Goal: Task Accomplishment & Management: Use online tool/utility

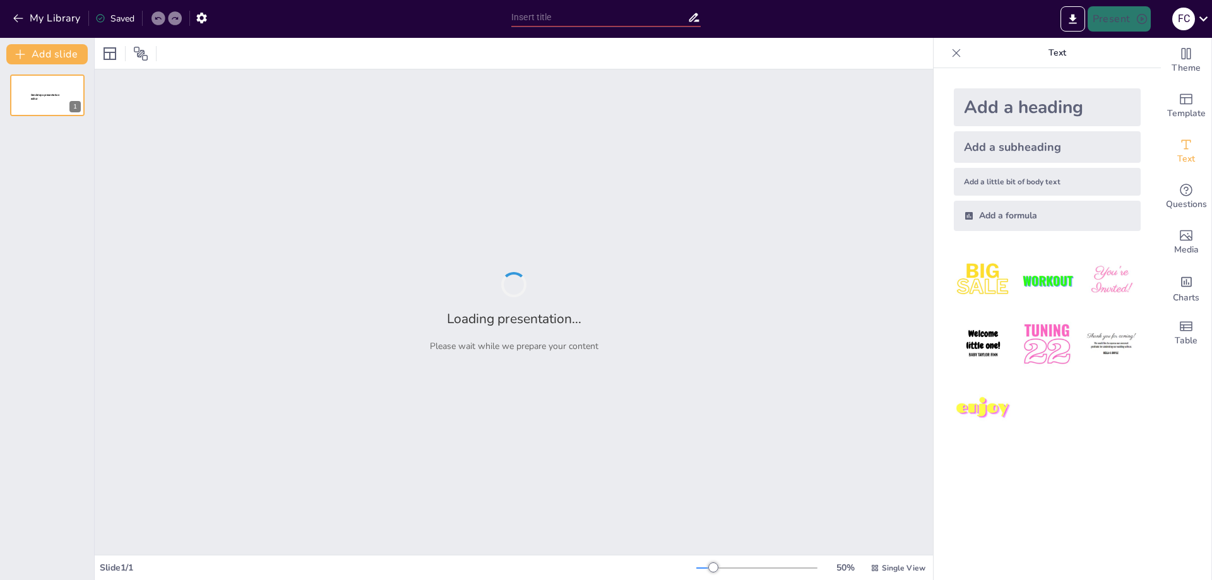
type input "New Sendsteps"
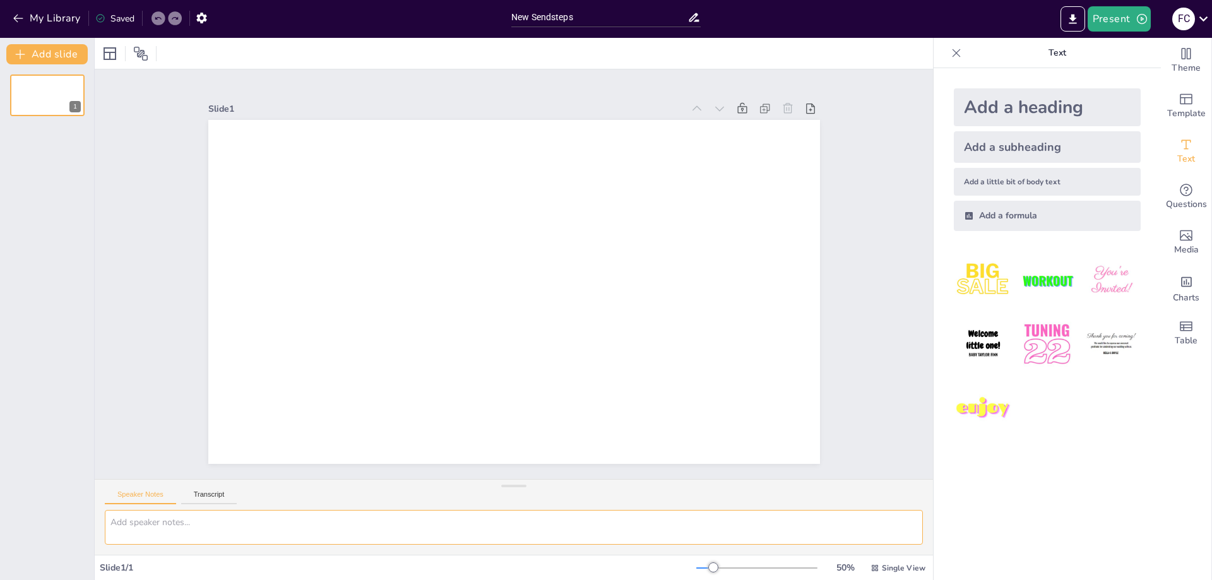
click at [279, 519] on textarea at bounding box center [514, 527] width 818 height 35
click at [200, 494] on button "Transcript" at bounding box center [209, 497] width 56 height 14
click at [162, 494] on button "Speaker Notes" at bounding box center [140, 497] width 71 height 14
click at [327, 518] on textarea at bounding box center [514, 527] width 818 height 35
click at [19, 22] on icon "button" at bounding box center [18, 18] width 13 height 13
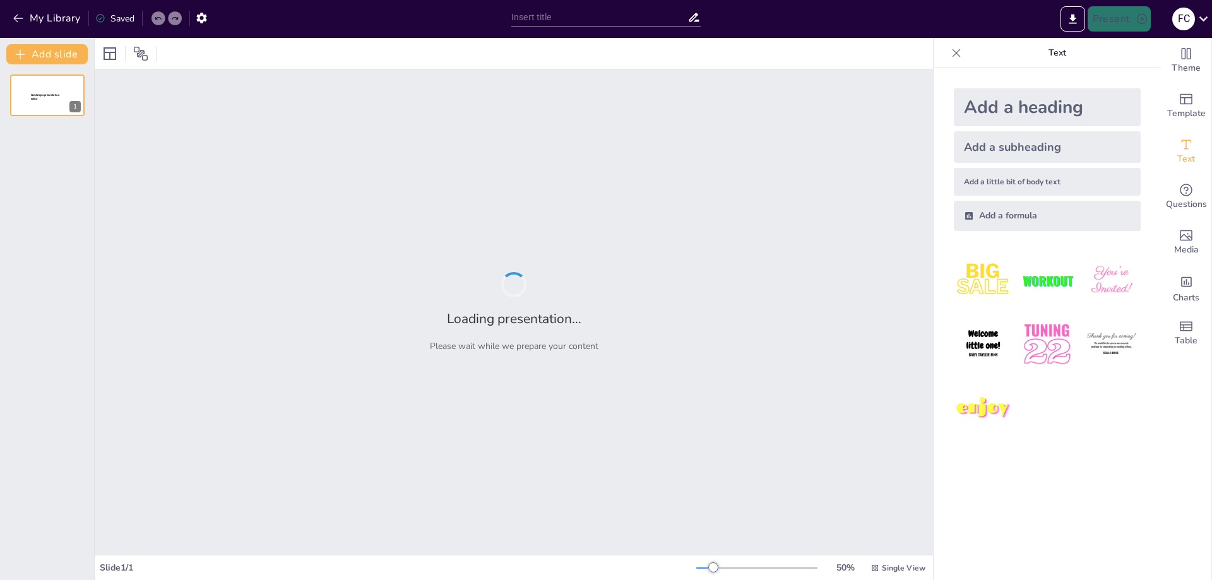
type input "Hong Kong Metropolitan University Alumni Association Limited 2025"
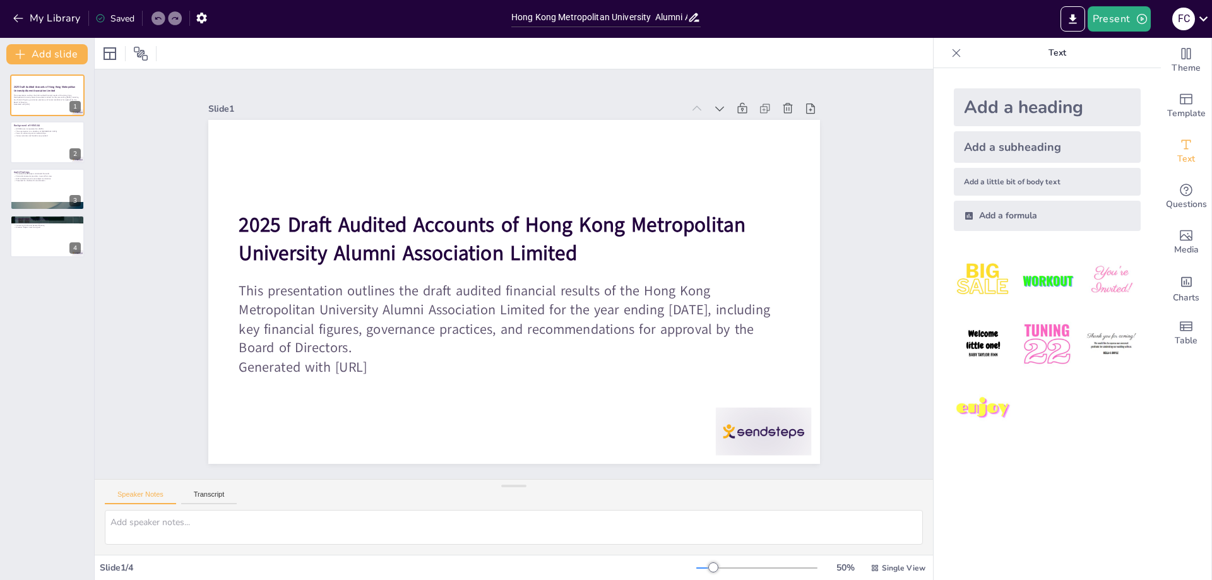
click at [686, 474] on icon at bounding box center [679, 480] width 13 height 13
click at [706, 122] on icon at bounding box center [713, 129] width 14 height 14
click at [742, 148] on icon at bounding box center [749, 155] width 15 height 15
click at [54, 89] on icon at bounding box center [56, 85] width 8 height 8
type textarea "The incorporation date is significant as it marks the beginning of HKMUAA's ope…"
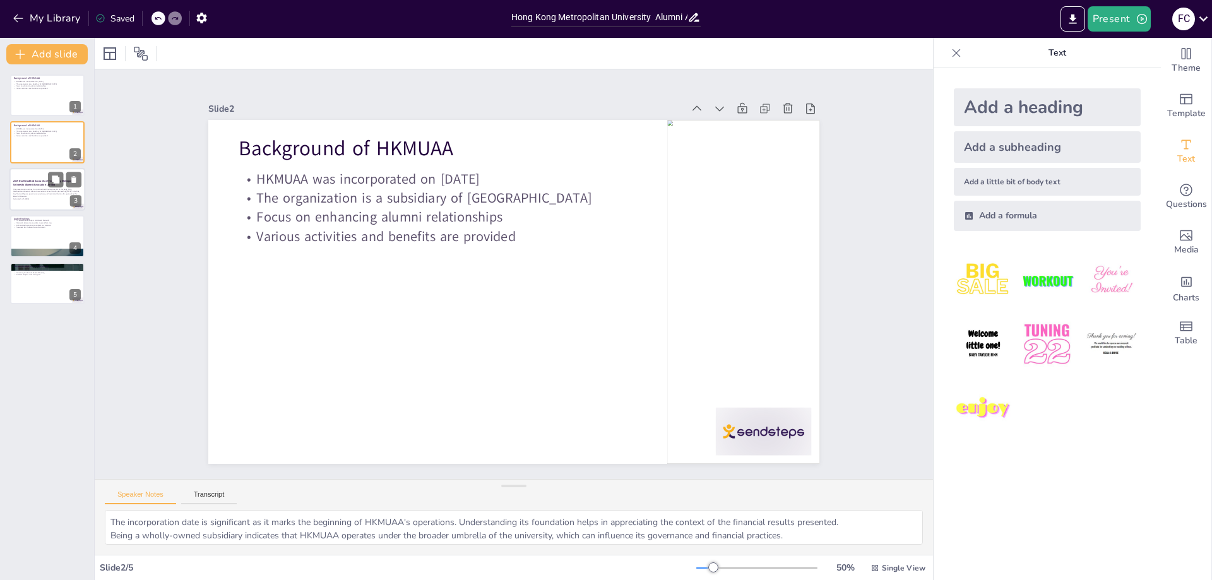
click at [49, 189] on p "This presentation outlines the draft audited financial results of the Hong Kong…" at bounding box center [47, 192] width 68 height 9
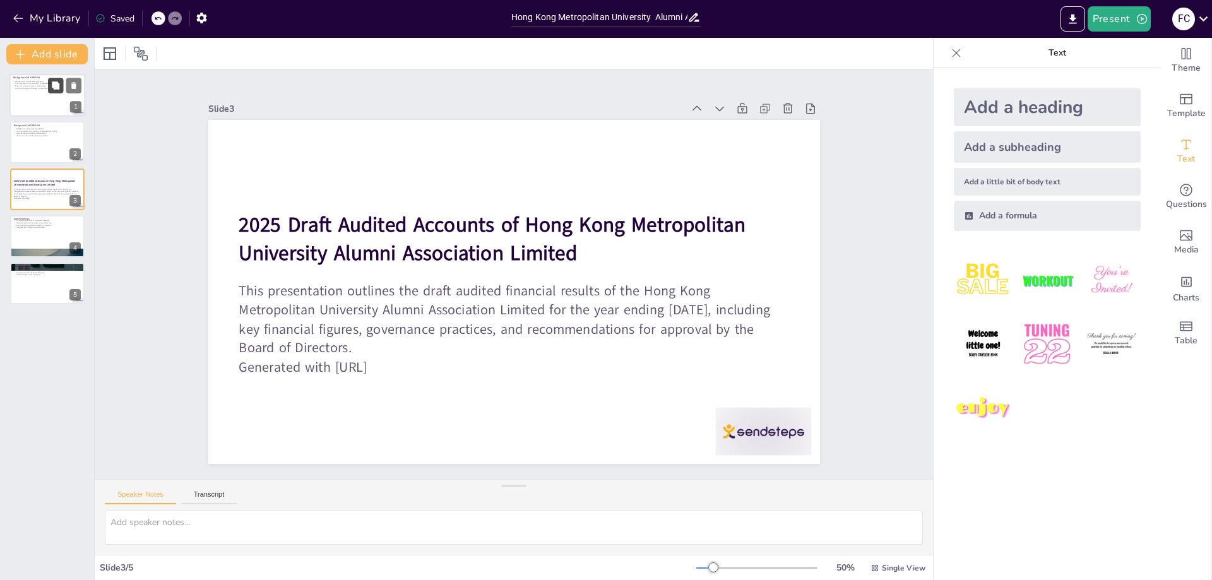
click at [56, 87] on icon at bounding box center [56, 85] width 8 height 8
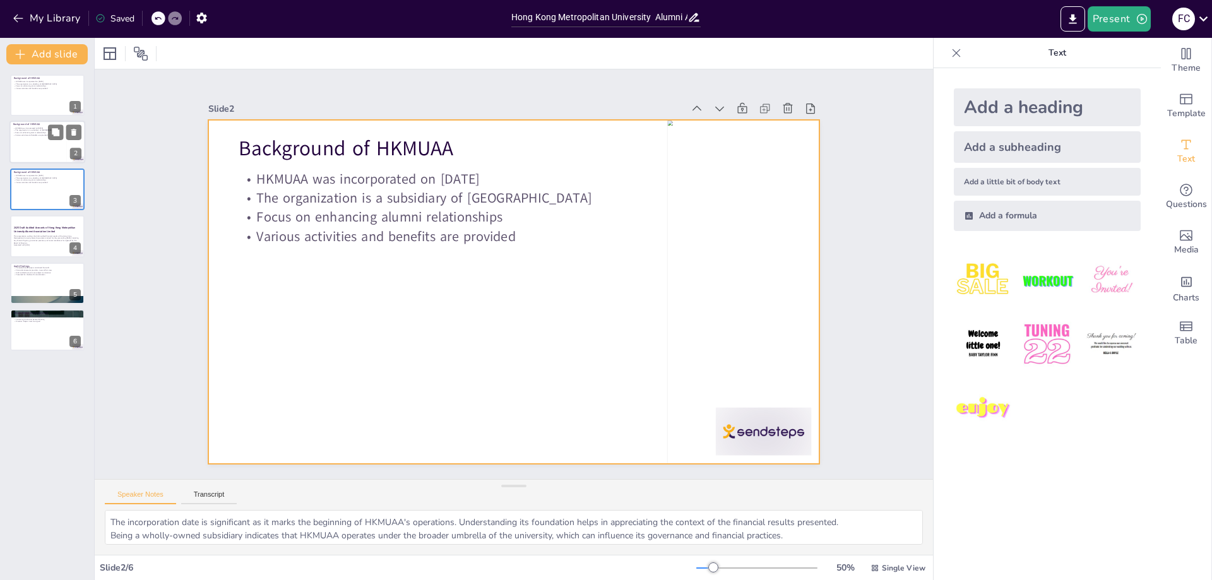
click at [51, 141] on div at bounding box center [47, 142] width 76 height 43
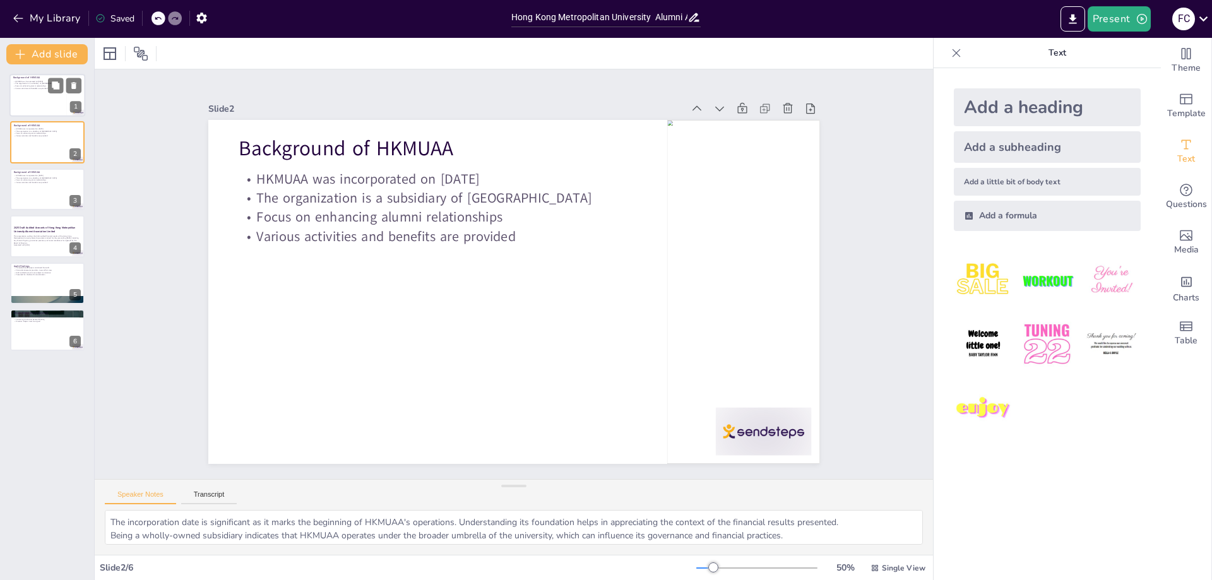
click at [46, 99] on div at bounding box center [47, 95] width 76 height 43
click at [44, 142] on div at bounding box center [47, 142] width 76 height 43
click at [38, 258] on div "Background of HKMUAA HKMUAA was incorporated on [DATE] The organization is a su…" at bounding box center [47, 212] width 94 height 276
click at [43, 288] on div at bounding box center [47, 283] width 76 height 43
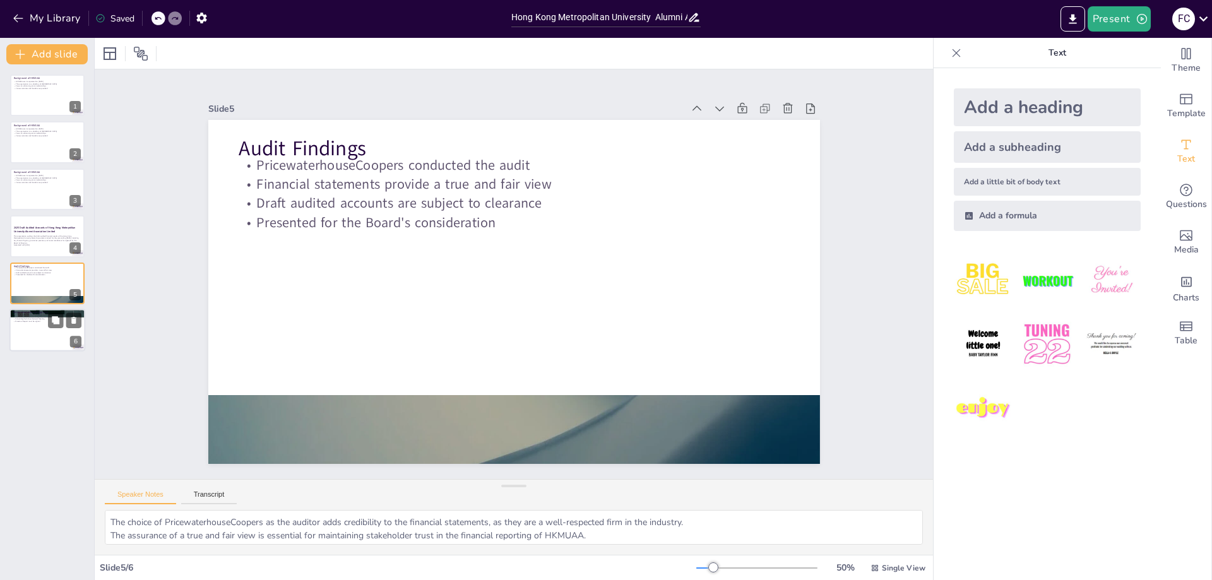
click at [44, 319] on p "Convening the Annual General Meeting" at bounding box center [47, 319] width 68 height 3
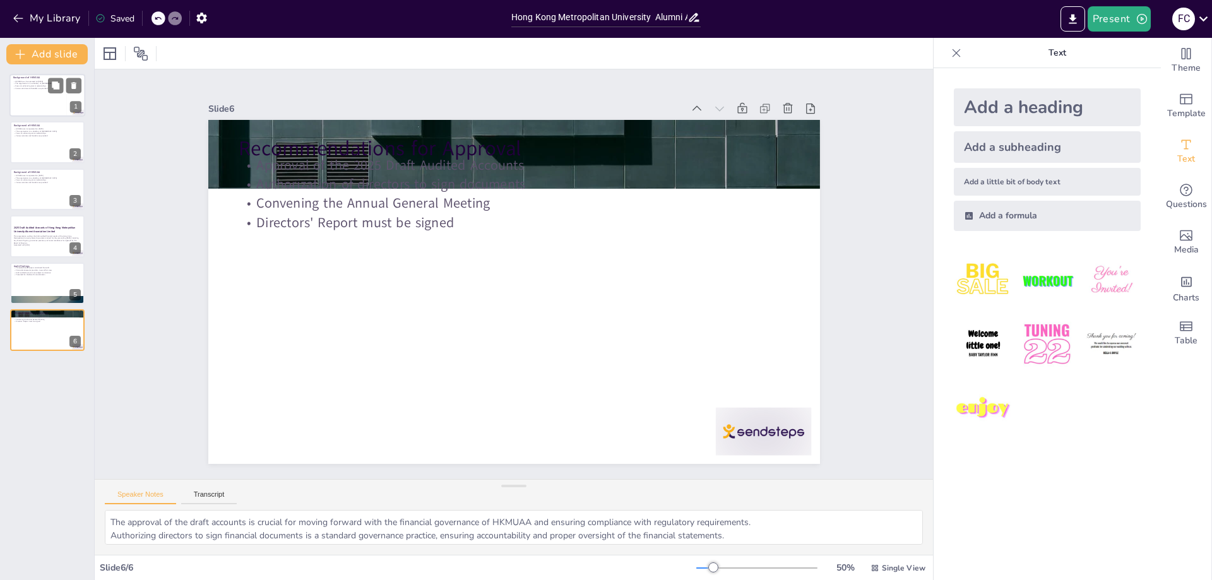
click at [54, 103] on div at bounding box center [47, 95] width 76 height 43
type textarea "The incorporation date is significant as it marks the beginning of HKMUAA's ope…"
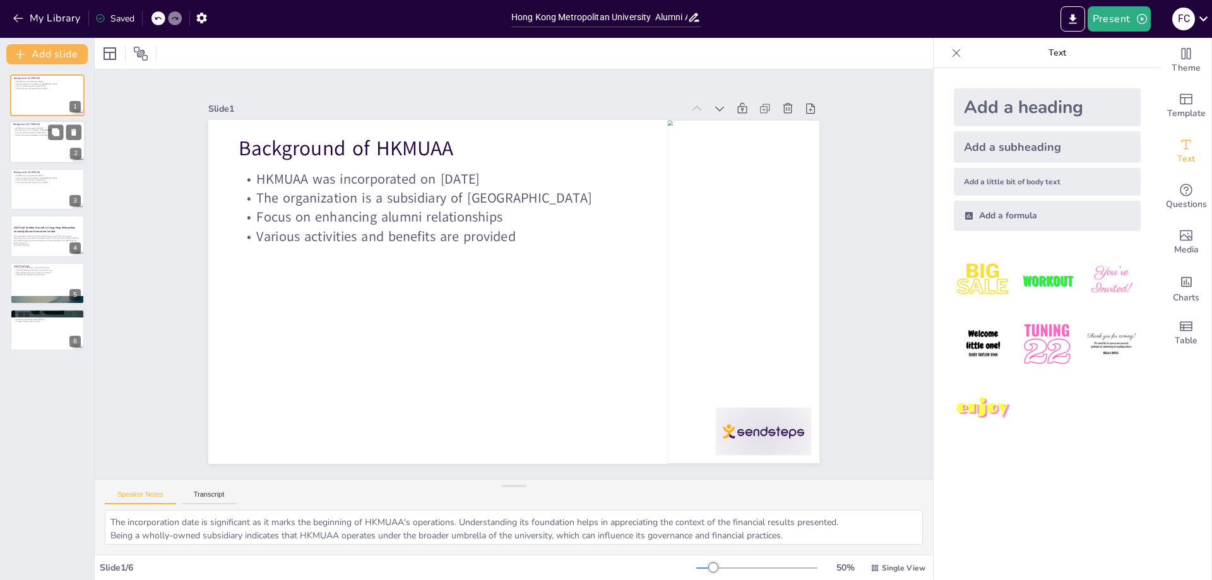
click at [49, 144] on div at bounding box center [47, 142] width 76 height 43
click at [51, 188] on div at bounding box center [47, 189] width 76 height 43
click at [747, 316] on icon at bounding box center [756, 325] width 18 height 18
click at [706, 122] on icon at bounding box center [713, 129] width 14 height 14
click at [56, 244] on p "Generated with [URL]" at bounding box center [47, 245] width 68 height 3
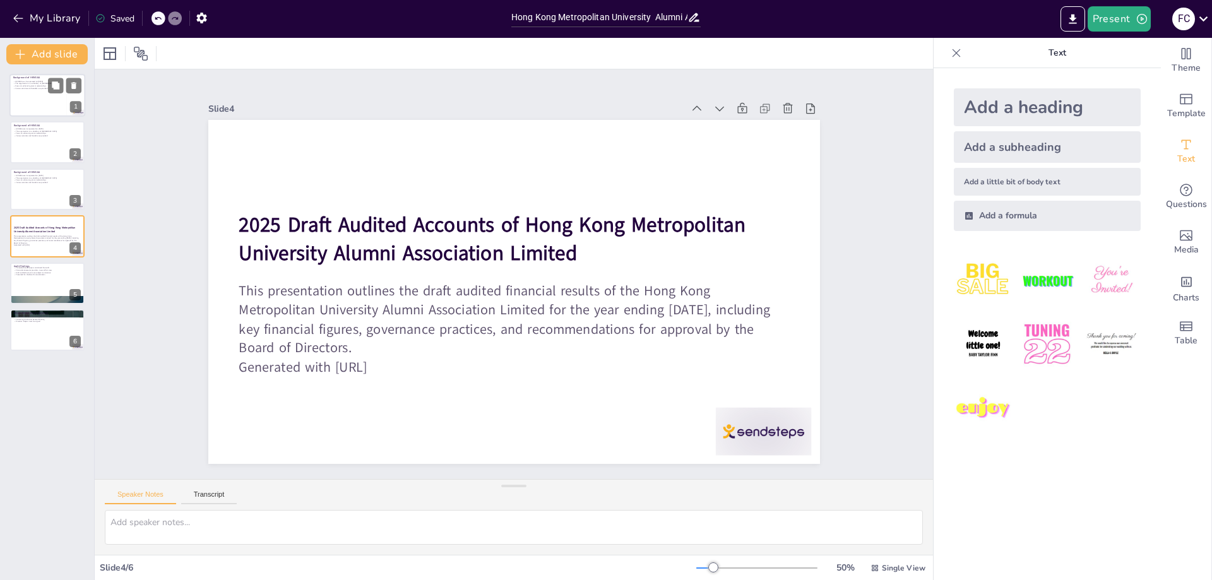
click at [35, 104] on div at bounding box center [47, 95] width 76 height 43
type textarea "The incorporation date is significant as it marks the beginning of HKMUAA's ope…"
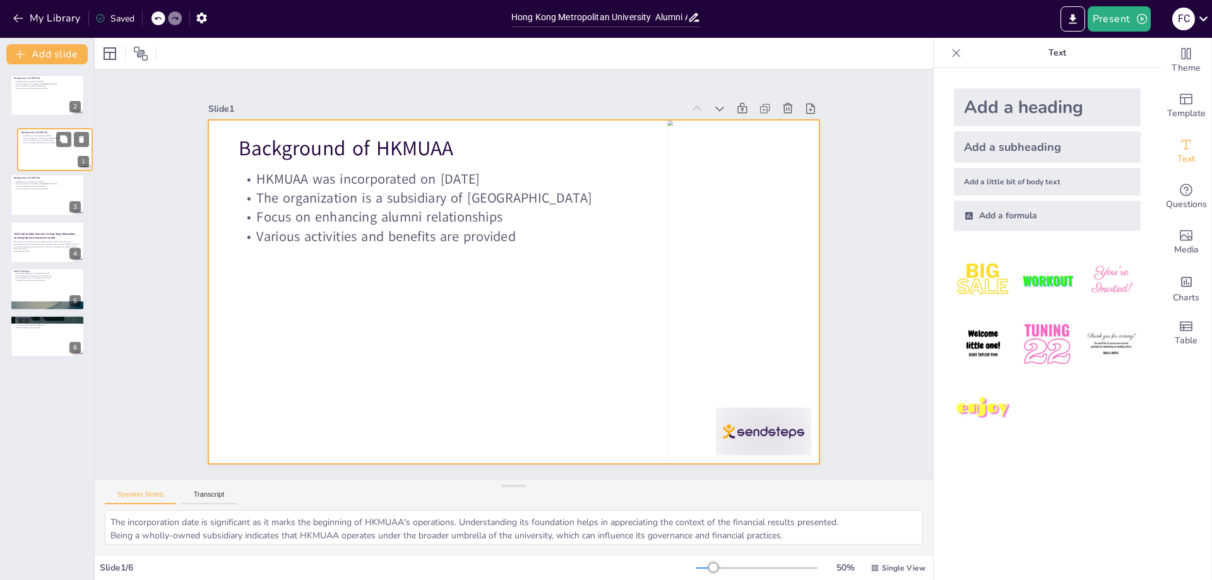
drag, startPoint x: 40, startPoint y: 94, endPoint x: 45, endPoint y: 153, distance: 59.6
click at [45, 153] on div at bounding box center [55, 150] width 74 height 42
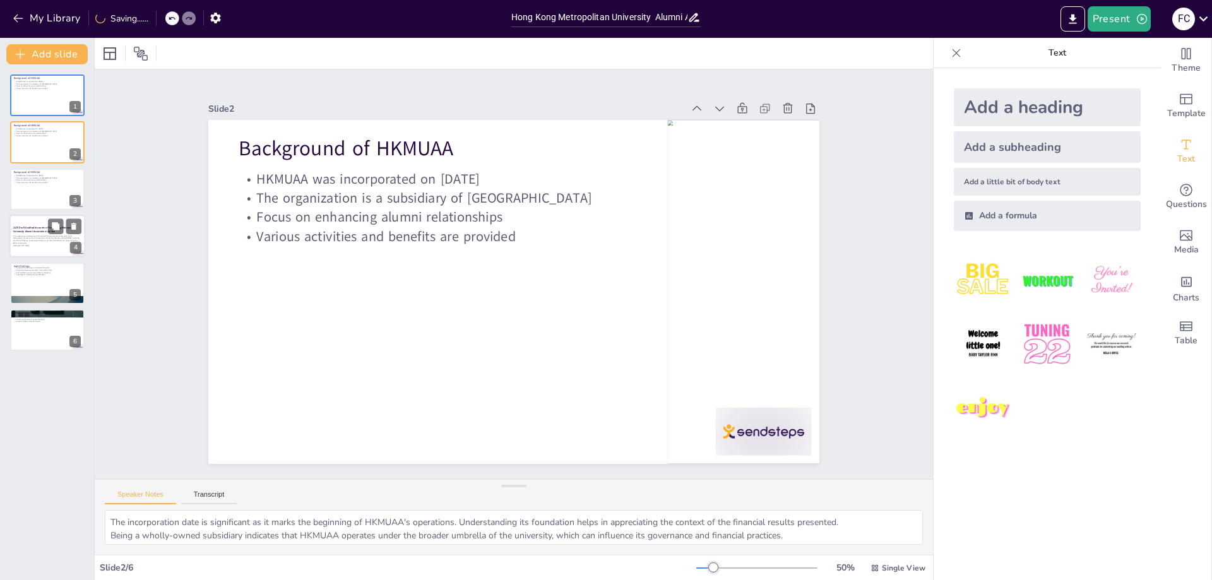
click at [69, 235] on p "This presentation outlines the draft audited financial results of the Hong Kong…" at bounding box center [47, 239] width 68 height 9
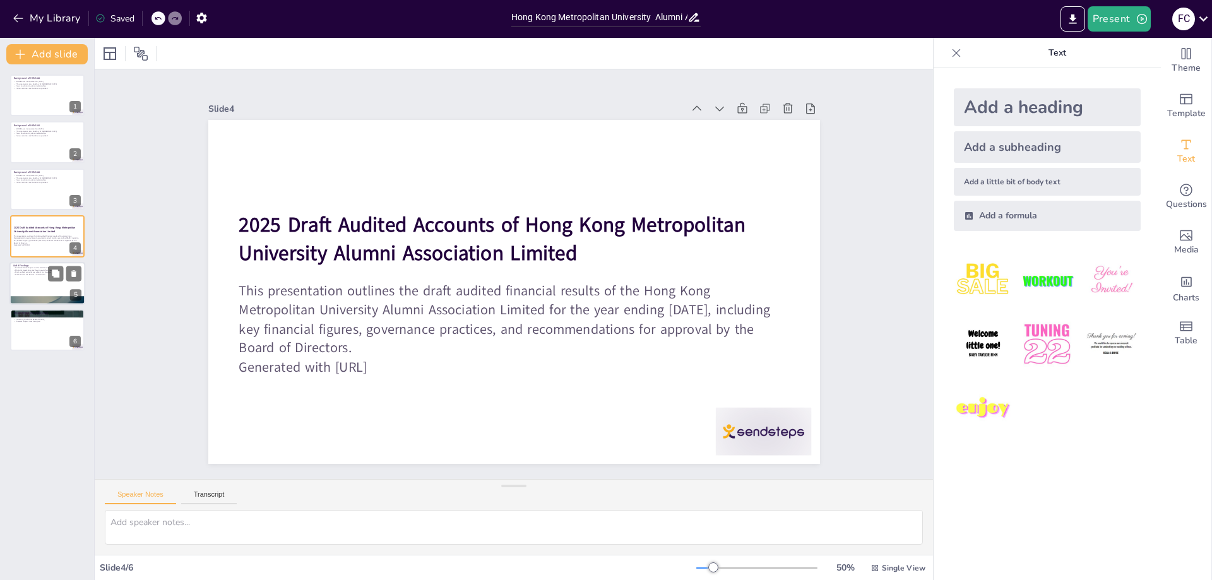
click at [48, 282] on div at bounding box center [47, 283] width 76 height 43
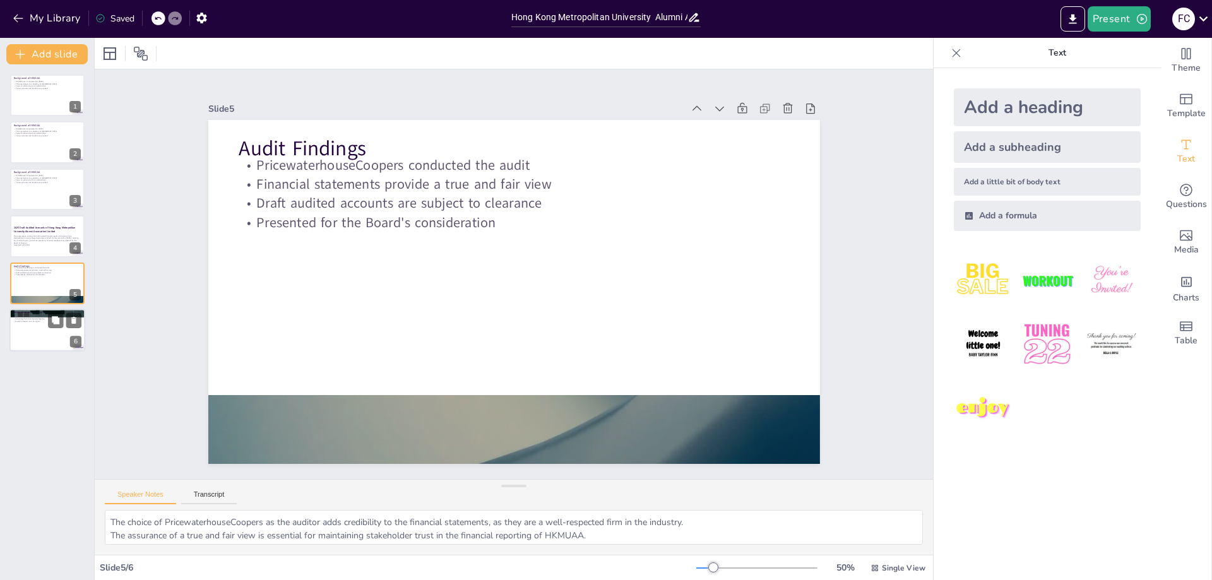
click at [40, 333] on div at bounding box center [47, 330] width 76 height 43
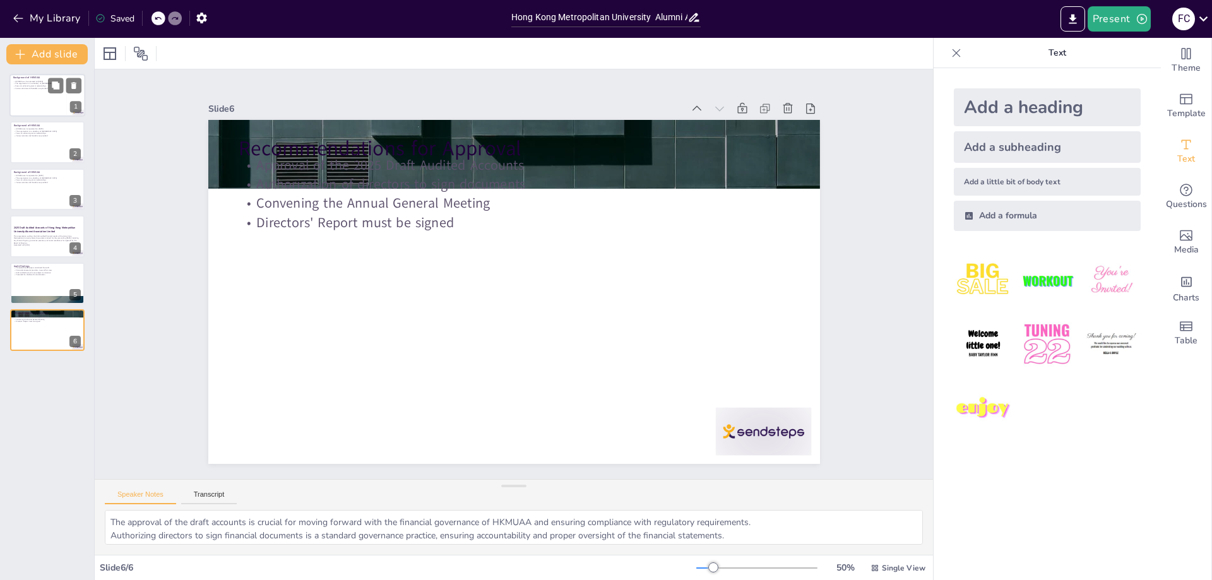
click at [30, 94] on div at bounding box center [47, 95] width 76 height 43
type textarea "The incorporation date is significant as it marks the beginning of HKMUAA's ope…"
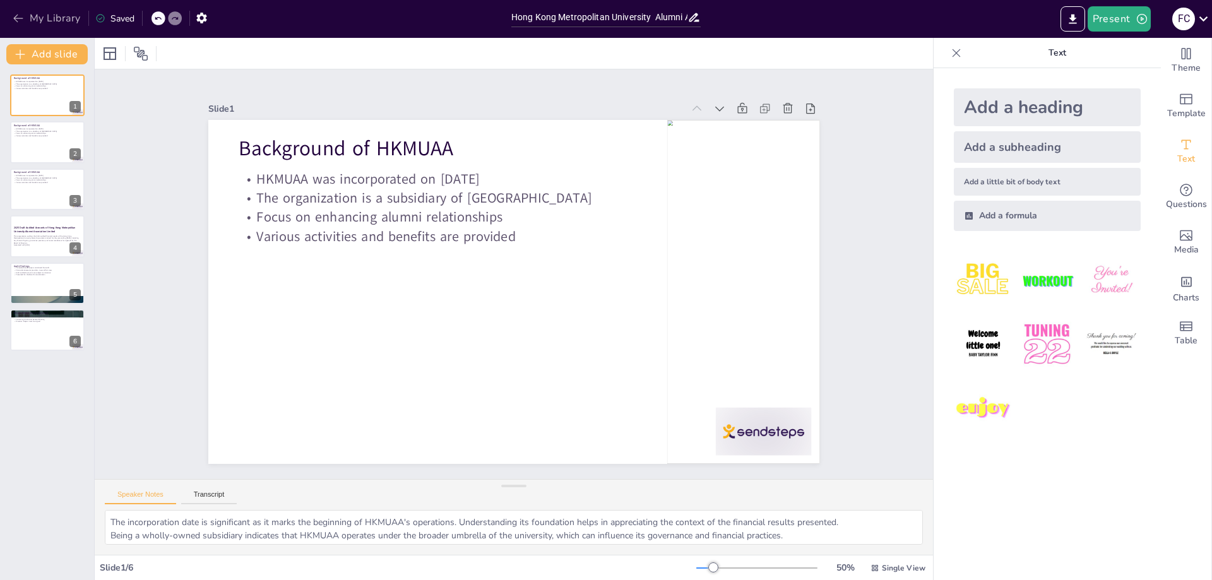
click at [59, 23] on button "My Library" at bounding box center [47, 18] width 76 height 20
